Goal: Information Seeking & Learning: Check status

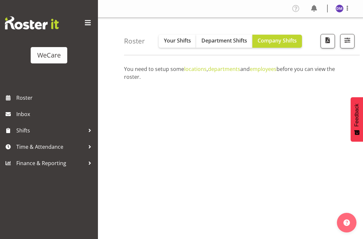
scroll to position [82, 0]
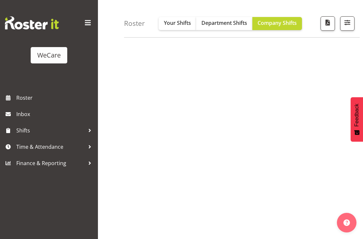
click at [238, 121] on div "You need to setup some locations , departments and employees before you can vie…" at bounding box center [243, 108] width 239 height 261
click at [278, 24] on span "Company Shifts" at bounding box center [277, 22] width 39 height 7
click at [181, 22] on span "Your Shifts" at bounding box center [177, 22] width 27 height 7
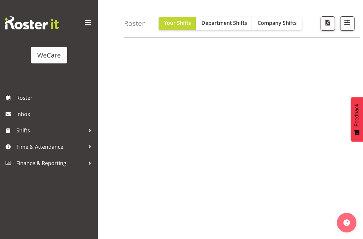
click at [220, 26] on span "Department Shifts" at bounding box center [225, 22] width 46 height 7
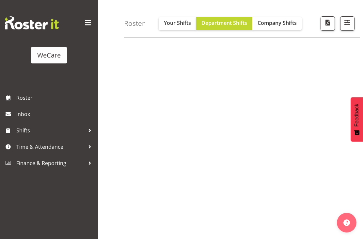
click at [283, 21] on span "Company Shifts" at bounding box center [277, 22] width 39 height 7
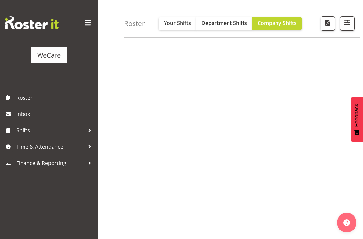
scroll to position [0, 0]
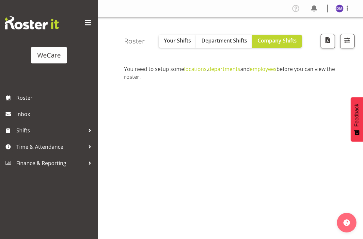
click at [227, 41] on span "Department Shifts" at bounding box center [225, 40] width 46 height 7
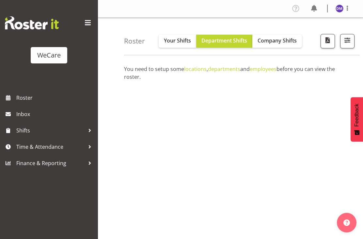
click at [348, 41] on span "button" at bounding box center [347, 40] width 8 height 8
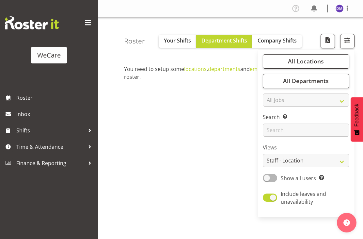
click at [310, 84] on span "All Departments" at bounding box center [306, 81] width 46 height 8
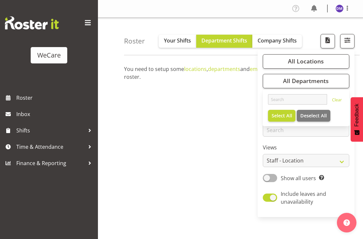
click at [311, 59] on span "All Locations" at bounding box center [306, 61] width 36 height 8
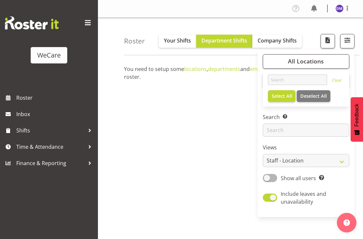
click at [313, 62] on span "All Locations" at bounding box center [306, 61] width 36 height 8
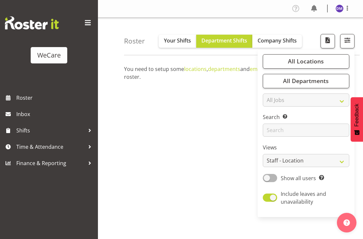
click at [319, 85] on button "All Departments" at bounding box center [306, 81] width 87 height 14
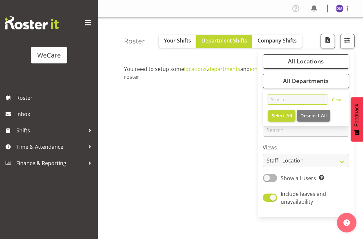
click at [303, 101] on input "text" at bounding box center [297, 99] width 59 height 10
click at [194, 116] on div "You need to setup some locations , departments and employees before you can vie…" at bounding box center [243, 190] width 239 height 261
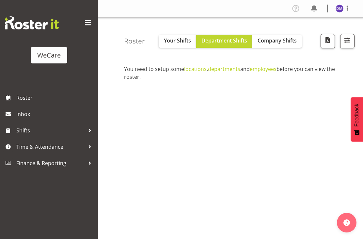
click at [30, 98] on span "Roster" at bounding box center [55, 98] width 78 height 10
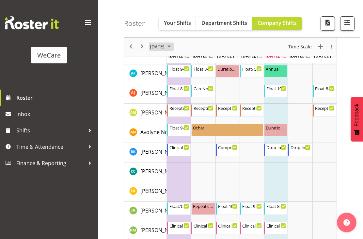
click at [173, 48] on span "September 2025" at bounding box center [169, 47] width 8 height 8
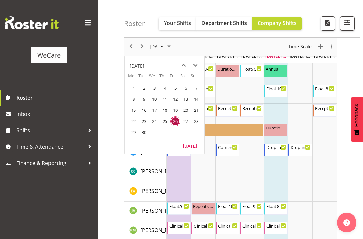
click at [137, 133] on span "29" at bounding box center [134, 132] width 10 height 10
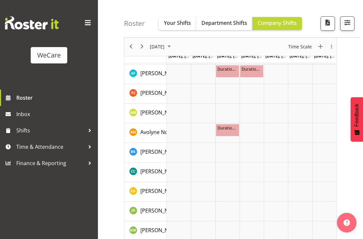
scroll to position [62, 0]
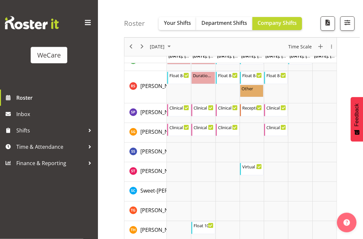
scroll to position [2062, 0]
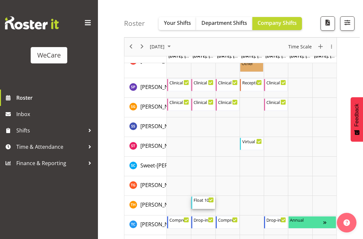
click at [204, 203] on div "Float 10-6 10:00 AM - 6:00 PM" at bounding box center [204, 202] width 20 height 12
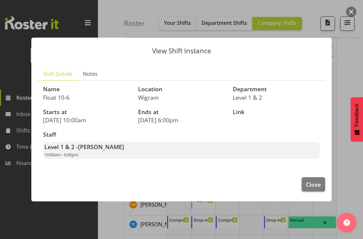
click at [280, 239] on div at bounding box center [181, 119] width 363 height 239
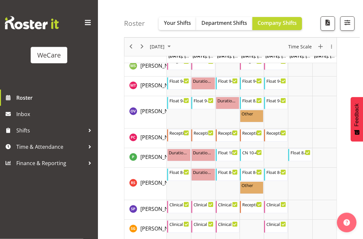
scroll to position [1939, 0]
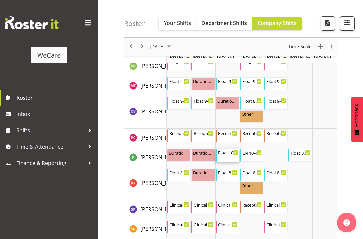
click at [229, 156] on div "Float 10-6 10:00 AM - 6:00 PM" at bounding box center [228, 155] width 20 height 12
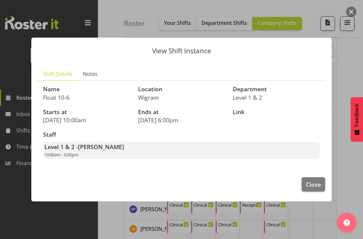
click at [309, 218] on div at bounding box center [181, 119] width 363 height 239
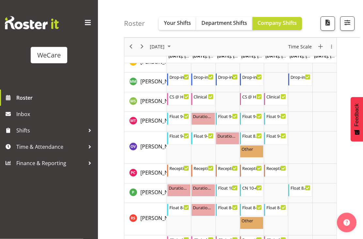
scroll to position [1897, 0]
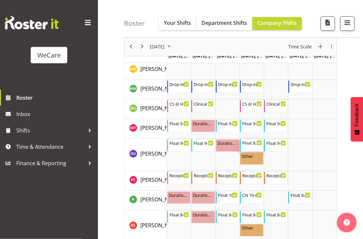
click at [256, 142] on div "Float 8.30-2.30" at bounding box center [252, 143] width 20 height 7
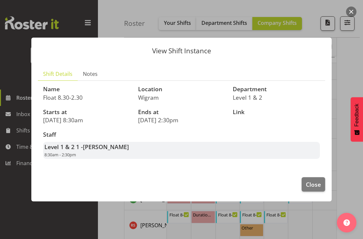
click at [311, 222] on div at bounding box center [181, 119] width 363 height 239
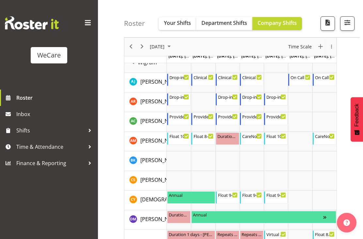
scroll to position [1545, 0]
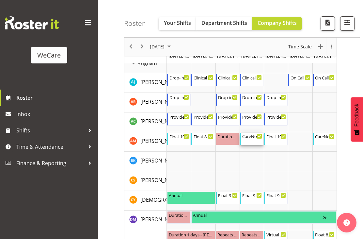
click at [254, 137] on div "CareNow1 8-4" at bounding box center [252, 136] width 20 height 7
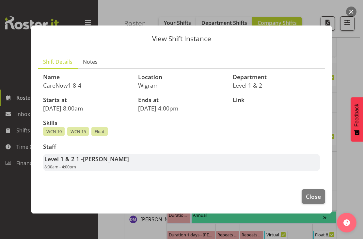
click at [348, 177] on div at bounding box center [181, 119] width 363 height 239
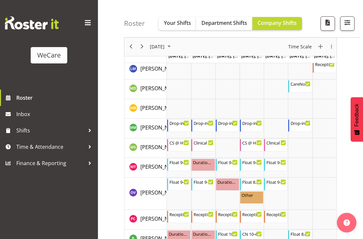
scroll to position [1943, 0]
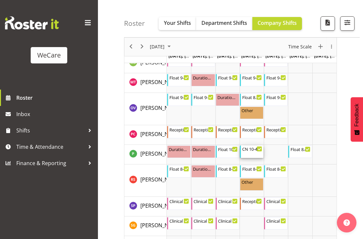
click at [254, 150] on div "CN 10-4/Float" at bounding box center [252, 148] width 20 height 7
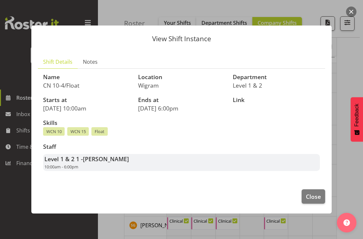
click at [302, 239] on div at bounding box center [181, 119] width 363 height 239
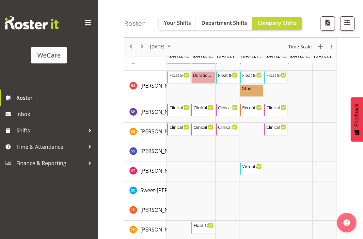
scroll to position [1995, 0]
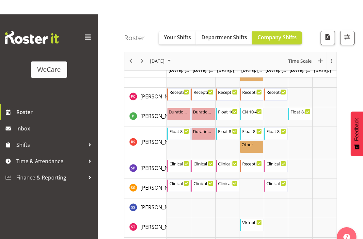
click at [183, 38] on div "Roster Your Shifts Department Shifts Company Shifts All Locations Clear Busines…" at bounding box center [242, 19] width 236 height 38
click at [165, 44] on span "September 2025" at bounding box center [157, 47] width 16 height 8
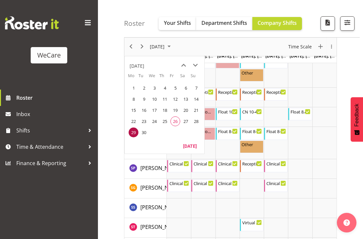
click at [198, 66] on span "next month" at bounding box center [195, 65] width 11 height 12
click at [155, 100] on span "8" at bounding box center [155, 99] width 10 height 10
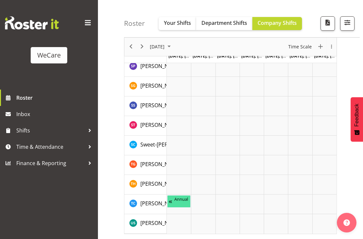
scroll to position [83, 0]
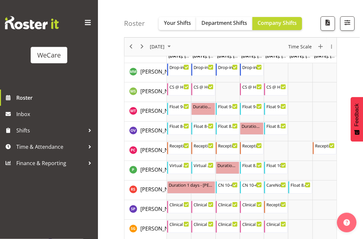
scroll to position [1834, 0]
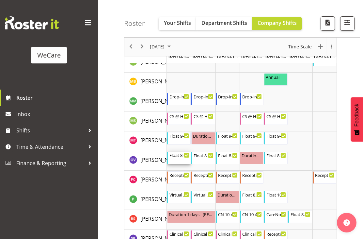
click at [182, 156] on div "Float 8-4" at bounding box center [180, 155] width 20 height 7
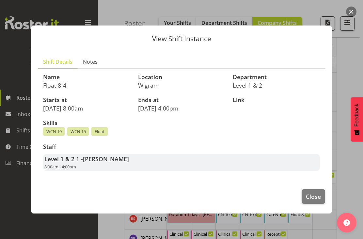
click at [342, 153] on div at bounding box center [181, 119] width 363 height 239
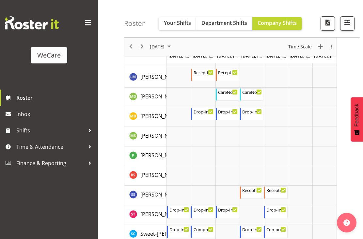
scroll to position [945, 0]
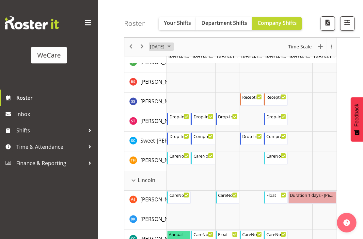
click at [173, 45] on span "October 2025" at bounding box center [169, 47] width 8 height 8
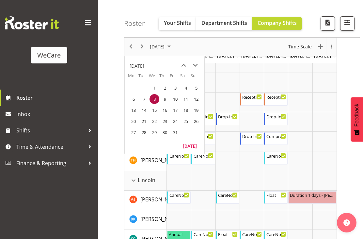
click at [171, 110] on span "17" at bounding box center [176, 110] width 10 height 10
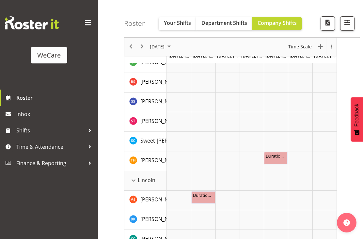
scroll to position [62, 0]
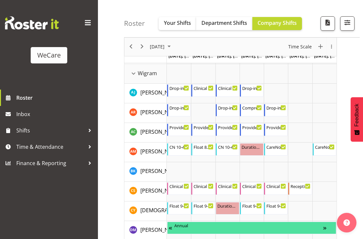
scroll to position [1478, 0]
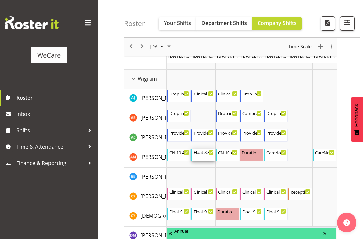
click at [207, 157] on div "Float 8.30-4.30 8:30 AM - 4:30 PM" at bounding box center [204, 155] width 20 height 12
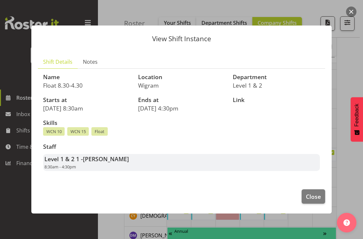
click at [349, 128] on div at bounding box center [181, 119] width 363 height 239
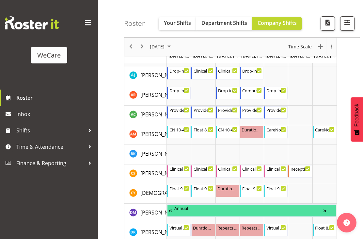
scroll to position [1560, 0]
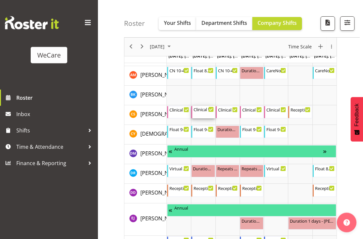
click at [202, 117] on div "Clinical Support 7.30 - 4 7:30 AM - 4:00 PM" at bounding box center [204, 112] width 20 height 12
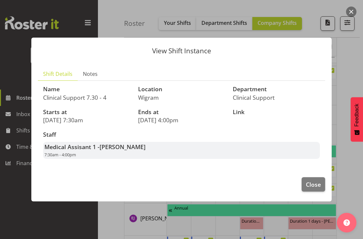
click at [333, 218] on div "View Shift Instance Shift Details Notes Name Clinical Support 7.30 - 4 Location…" at bounding box center [182, 119] width 314 height 196
click at [349, 148] on div at bounding box center [181, 119] width 363 height 239
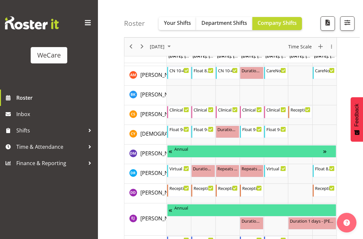
click at [317, 182] on td "Timeline Week of October 17, 2025" at bounding box center [325, 174] width 24 height 20
click at [323, 135] on td "Timeline Week of October 17, 2025" at bounding box center [325, 135] width 24 height 20
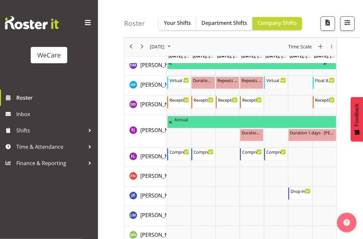
scroll to position [1638, 0]
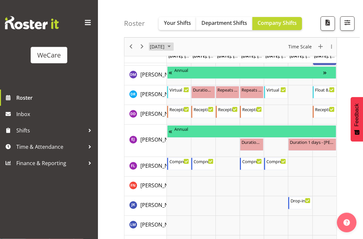
click at [173, 45] on span "October 2025" at bounding box center [169, 47] width 8 height 8
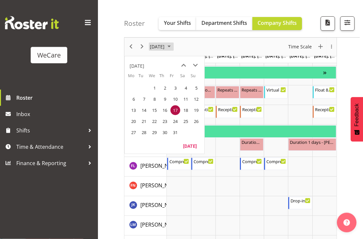
scroll to position [1639, 0]
click at [178, 120] on span "24" at bounding box center [176, 121] width 10 height 10
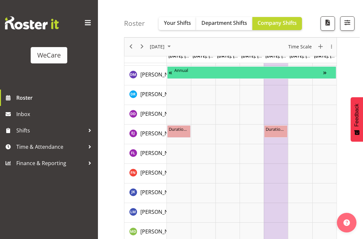
scroll to position [83, 0]
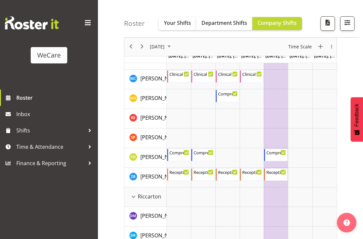
scroll to position [1122, 0]
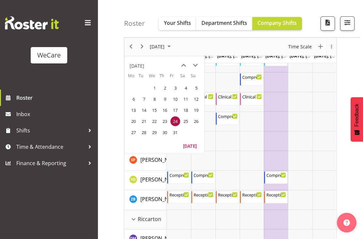
click at [177, 130] on span "31" at bounding box center [176, 132] width 10 height 10
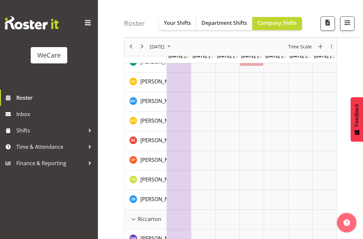
scroll to position [83, 0]
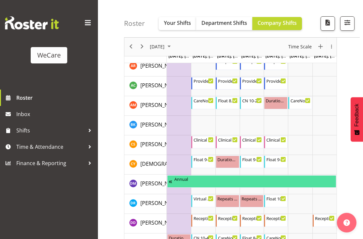
scroll to position [1542, 0]
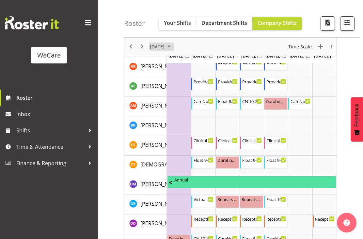
click at [165, 47] on span "[DATE]" at bounding box center [157, 47] width 16 height 8
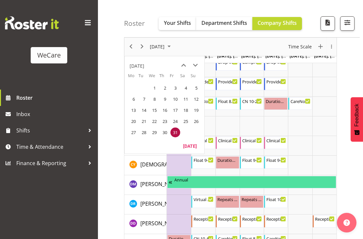
click at [196, 65] on span "next month" at bounding box center [195, 65] width 11 height 12
click at [162, 99] on span "6" at bounding box center [165, 99] width 10 height 10
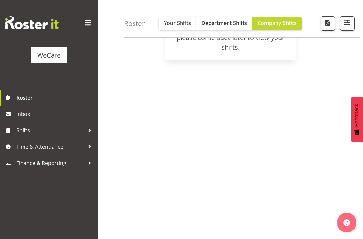
scroll to position [62, 0]
